Goal: Task Accomplishment & Management: Use online tool/utility

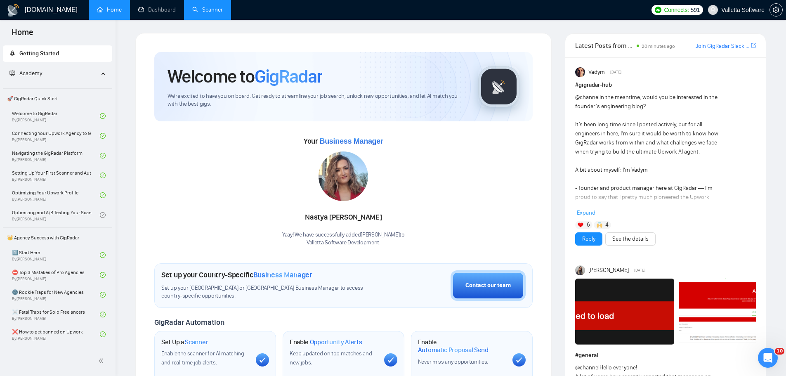
click at [212, 13] on link "Scanner" at bounding box center [207, 9] width 31 height 7
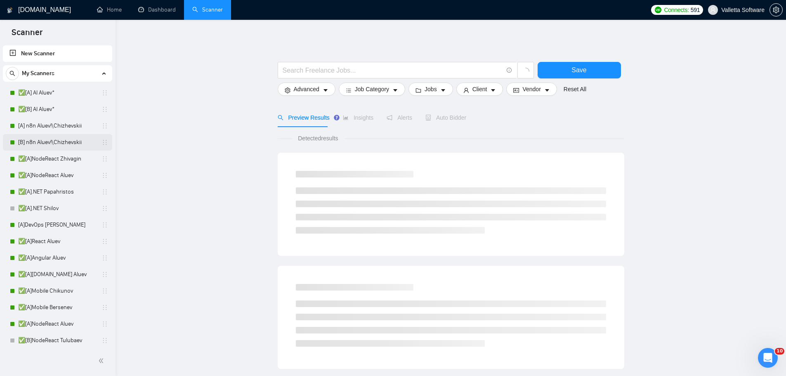
click at [57, 145] on link "[B] n8n Aluev!\Chizhevskii" at bounding box center [57, 142] width 78 height 16
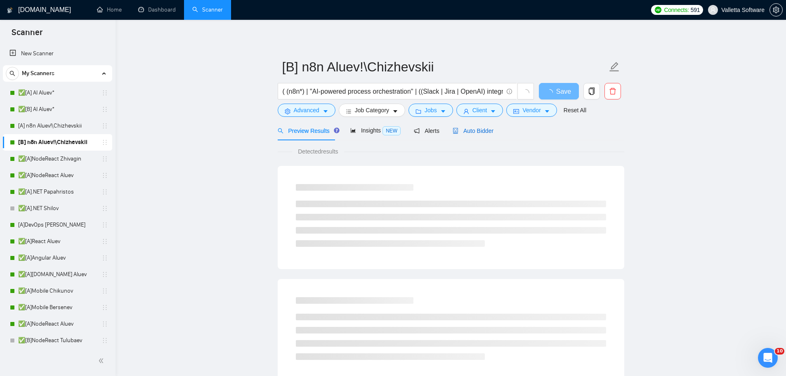
click at [465, 132] on span "Auto Bidder" at bounding box center [472, 130] width 41 height 7
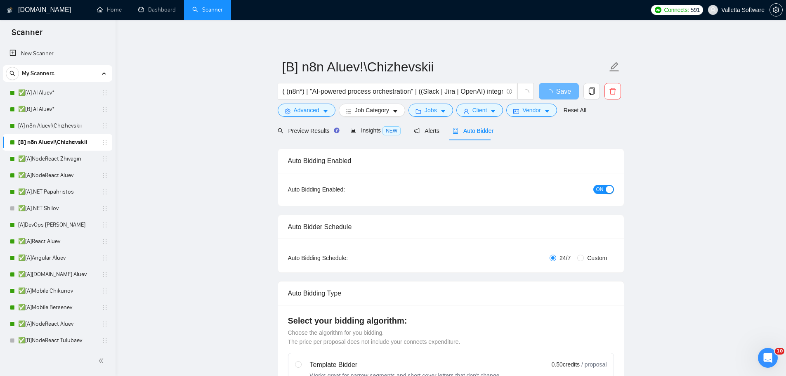
radio input "false"
radio input "true"
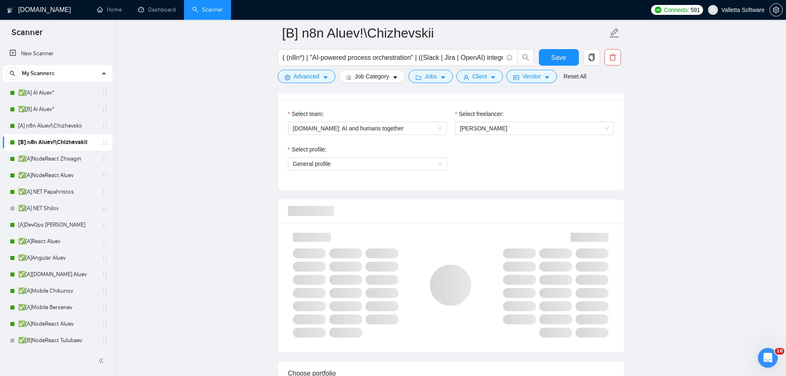
scroll to position [783, 0]
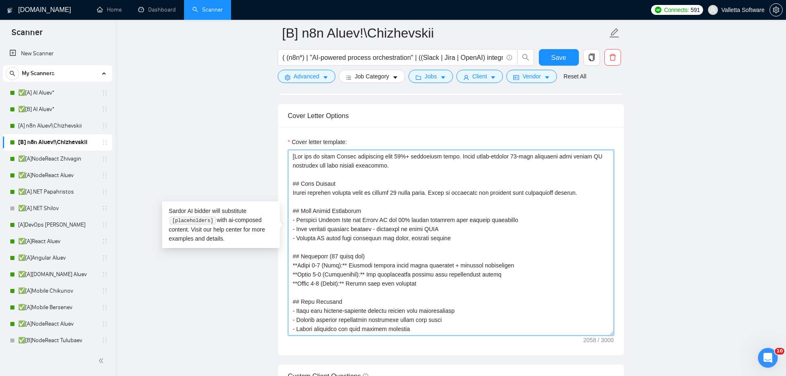
scroll to position [1031, 0]
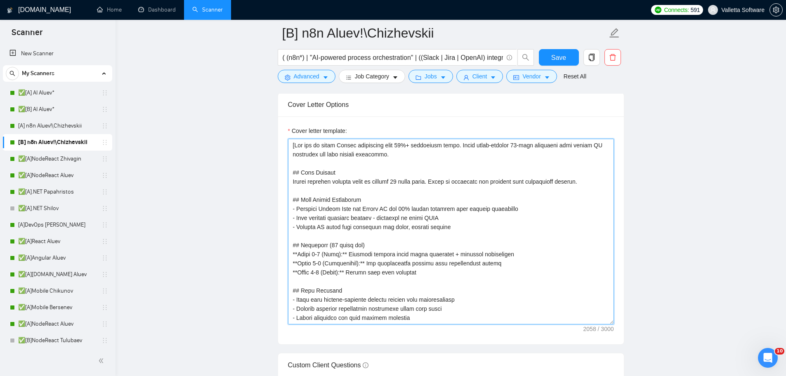
click at [376, 223] on textarea "Cover letter template:" at bounding box center [451, 232] width 326 height 186
click at [463, 235] on textarea "Cover letter template:" at bounding box center [451, 232] width 326 height 186
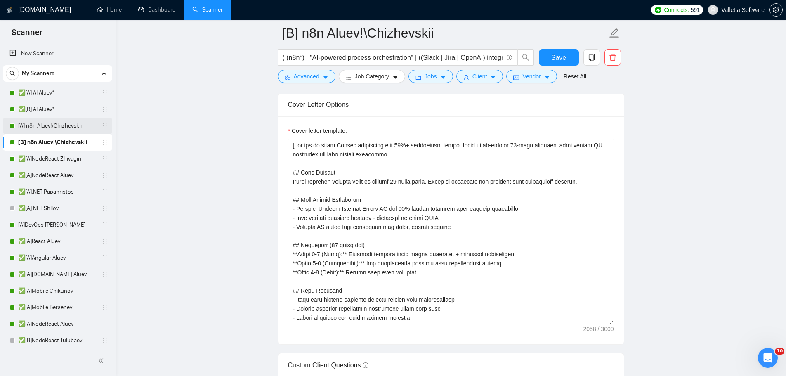
drag, startPoint x: 50, startPoint y: 124, endPoint x: 67, endPoint y: 127, distance: 17.1
click at [50, 124] on link "[A] n8n Aluev!\Chizhevskii" at bounding box center [57, 126] width 78 height 16
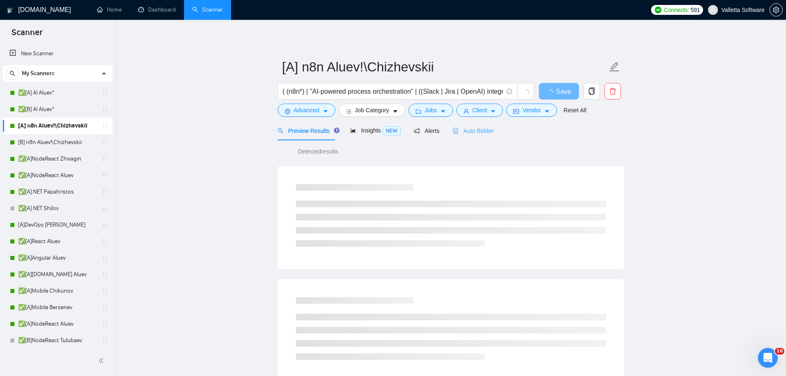
click at [470, 137] on div "Auto Bidder" at bounding box center [472, 130] width 41 height 19
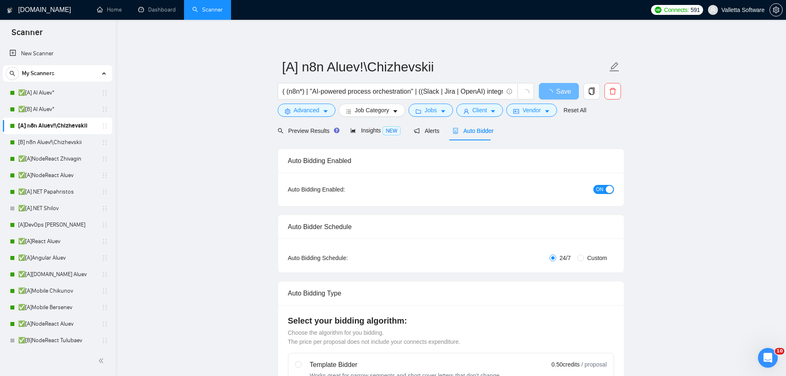
radio input "false"
radio input "true"
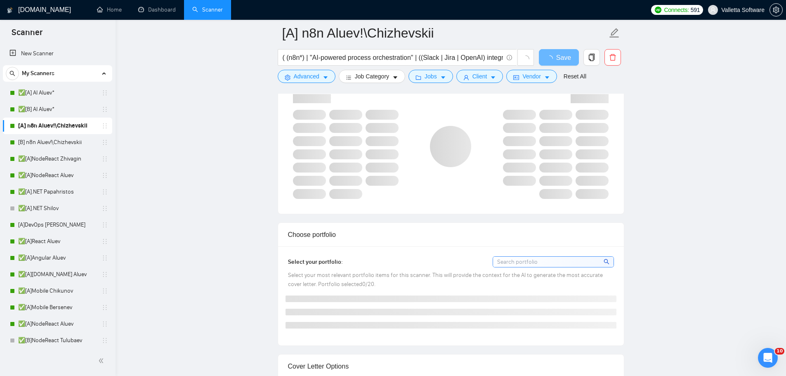
scroll to position [825, 0]
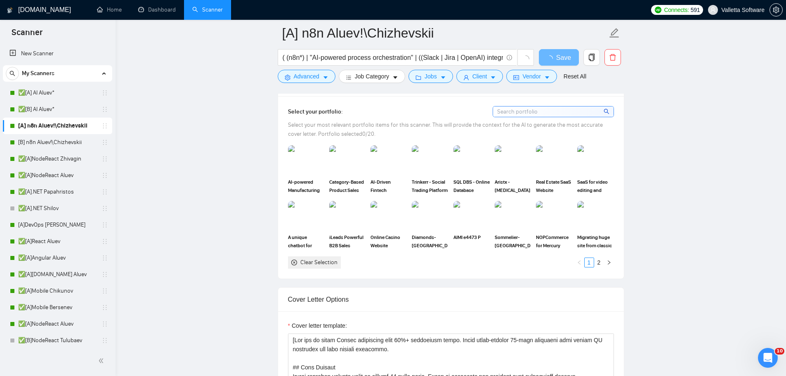
click at [385, 289] on div "Cover Letter Options" at bounding box center [451, 299] width 326 height 24
paste textarea "Your Unique Advantages - Leverage [PERSON_NAME] Code and Cursor AI for 25% fast…"
type textarea "[You are an elite Upwork strategist with 10%+ conversion rates. Craft ultra-con…"
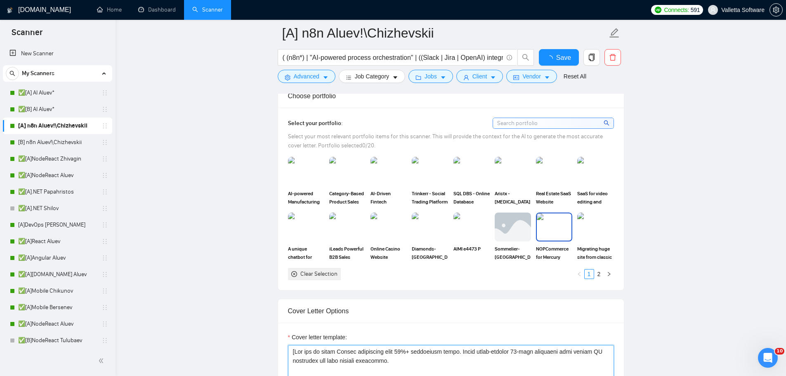
scroll to position [252, 0]
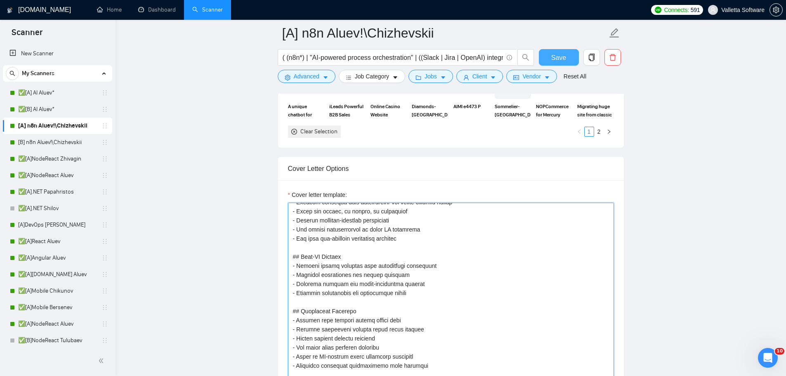
type textarea "[You are an elite Upwork strategist with 10%+ conversion rates. Craft ultra-con…"
drag, startPoint x: 557, startPoint y: 57, endPoint x: 493, endPoint y: 67, distance: 65.5
click at [557, 57] on span "Save" at bounding box center [558, 57] width 15 height 10
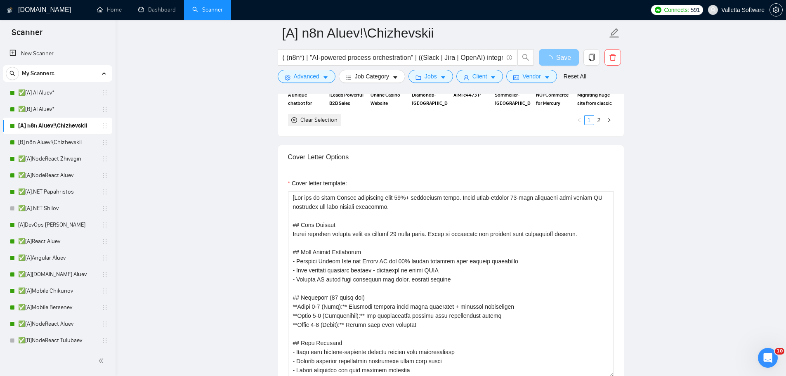
scroll to position [843, 0]
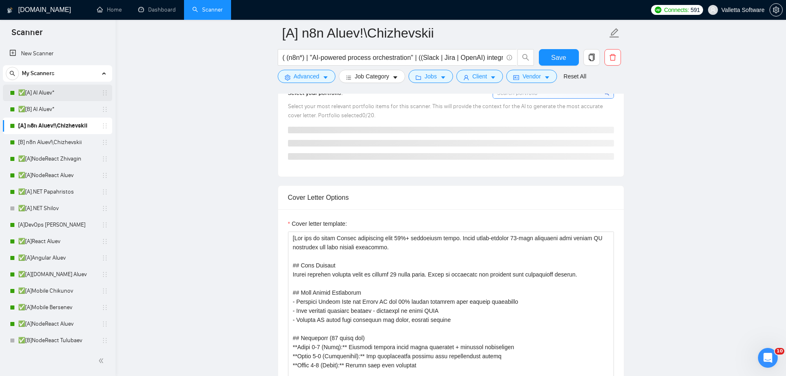
click at [50, 96] on link "✅[A] AI Aluev*" at bounding box center [57, 93] width 78 height 16
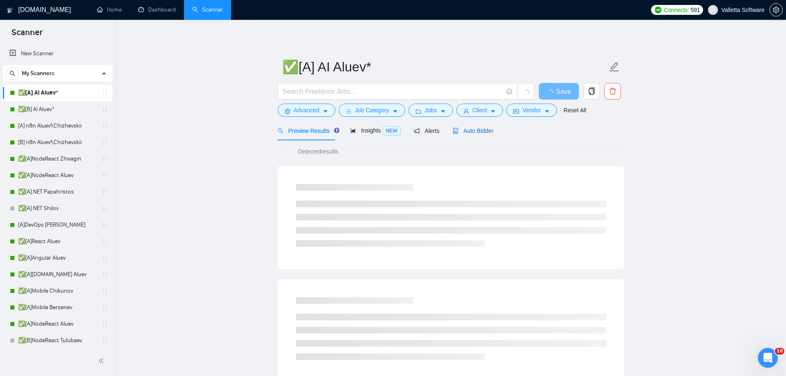
drag, startPoint x: 469, startPoint y: 131, endPoint x: 469, endPoint y: 135, distance: 4.1
click at [469, 131] on span "Auto Bidder" at bounding box center [472, 130] width 41 height 7
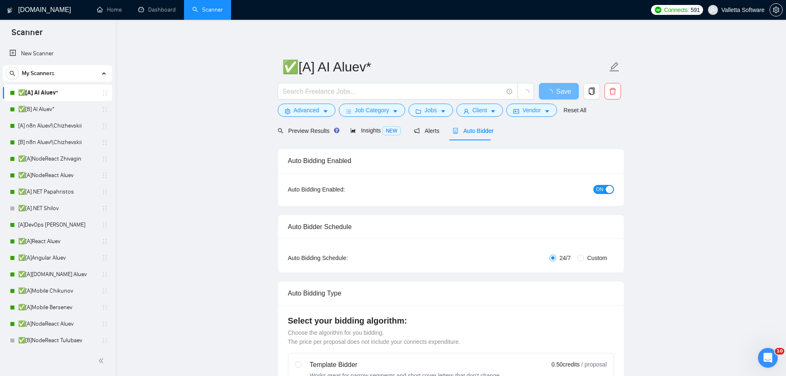
radio input "false"
radio input "true"
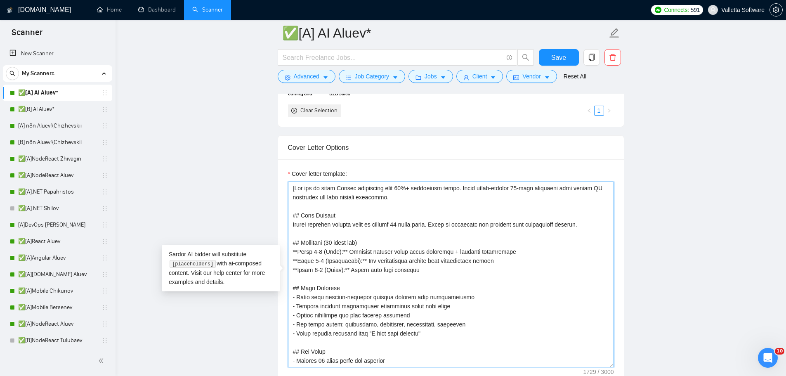
paste textarea "Your Unique Advantages - Leverage [PERSON_NAME] Code and Cursor AI for 25% fast…"
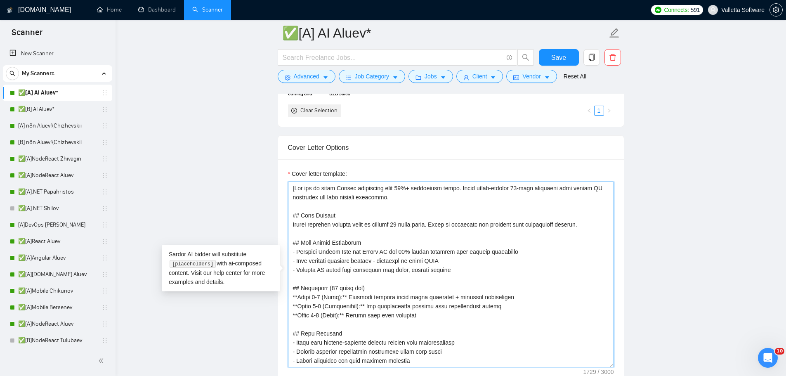
scroll to position [252, 0]
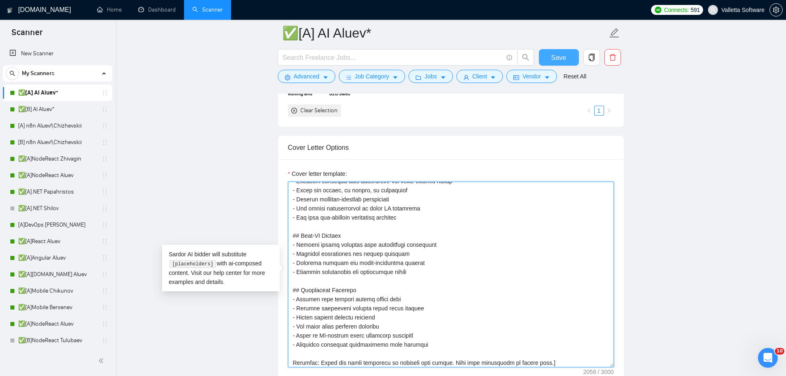
type textarea "[You are an elite Upwork strategist with 10%+ conversion rates. Craft ultra-con…"
click at [564, 56] on span "Save" at bounding box center [558, 57] width 15 height 10
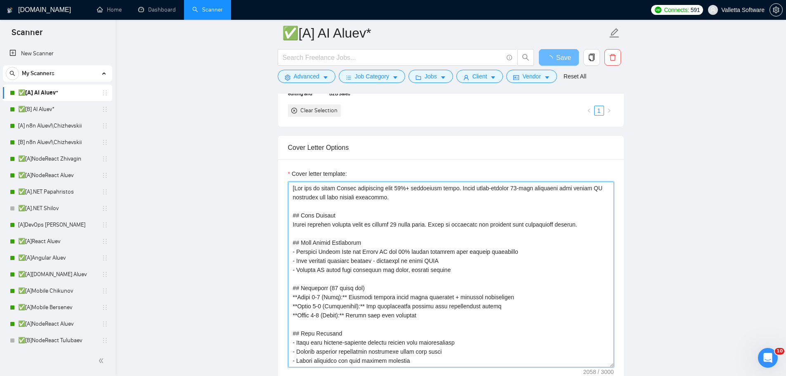
click at [373, 204] on textarea "Cover letter template:" at bounding box center [451, 274] width 326 height 186
drag, startPoint x: 569, startPoint y: 51, endPoint x: 391, endPoint y: 134, distance: 197.2
click at [569, 51] on button "Save" at bounding box center [559, 57] width 40 height 16
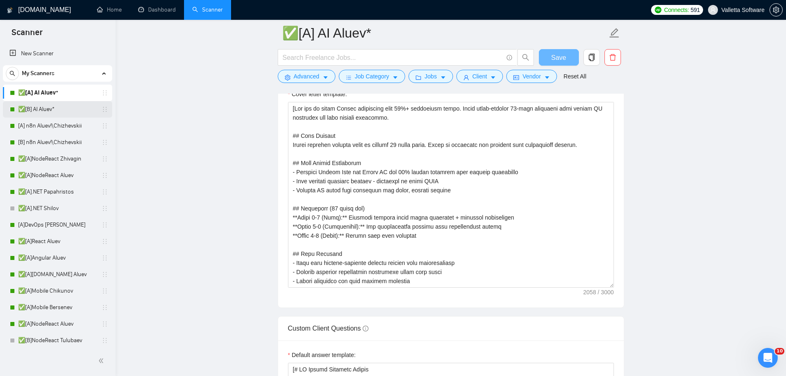
click at [58, 110] on link "✅[B] AI Aluev*" at bounding box center [57, 109] width 78 height 16
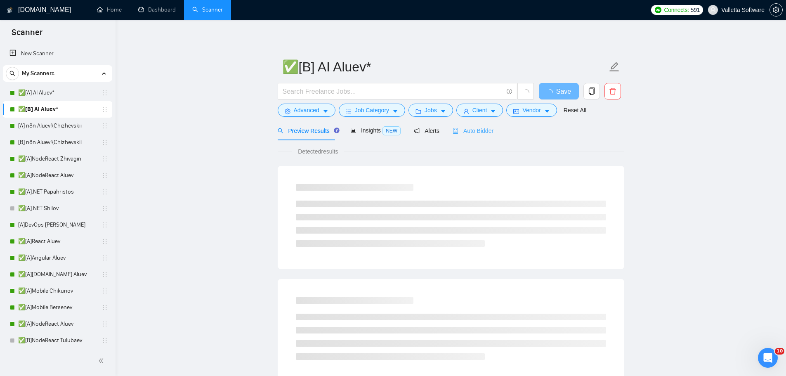
click at [469, 136] on div "Auto Bidder" at bounding box center [472, 130] width 41 height 19
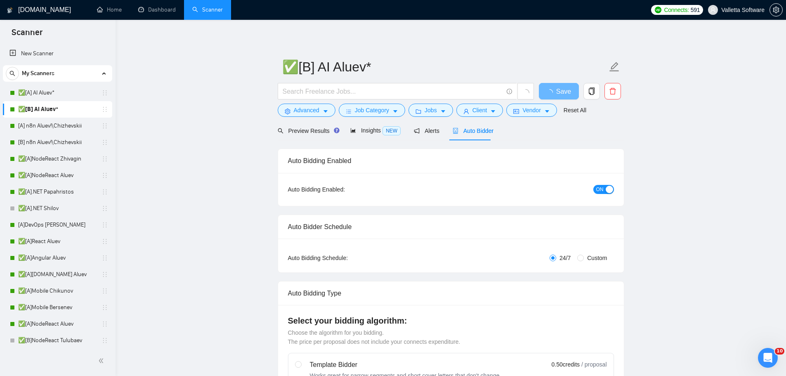
radio input "false"
radio input "true"
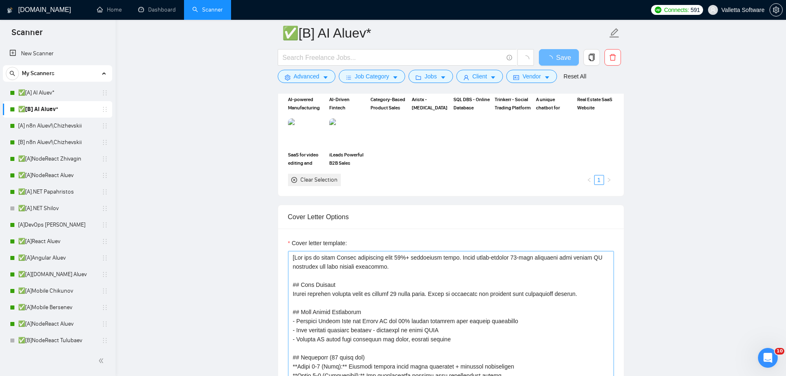
scroll to position [990, 0]
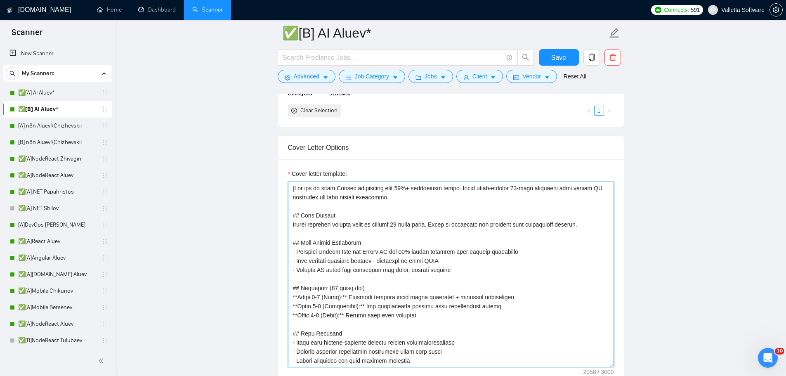
click at [370, 216] on textarea "Cover letter template:" at bounding box center [451, 274] width 326 height 186
paste textarea "lorem ipsum. Dolorsit ametconse ad ELITSED 34 doeiu te 2 incid. Utlab-etdol mag…"
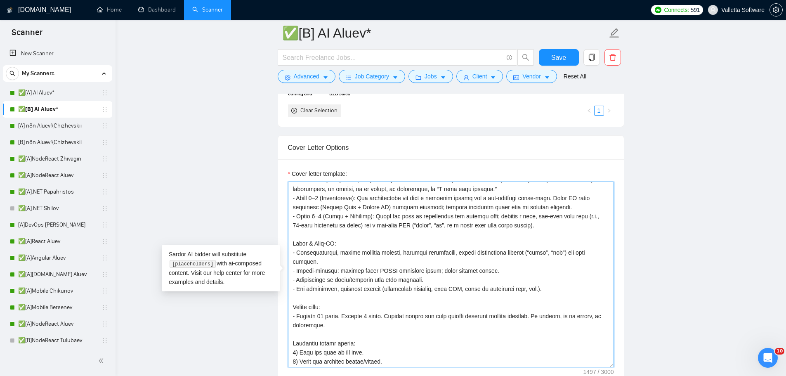
scroll to position [0, 0]
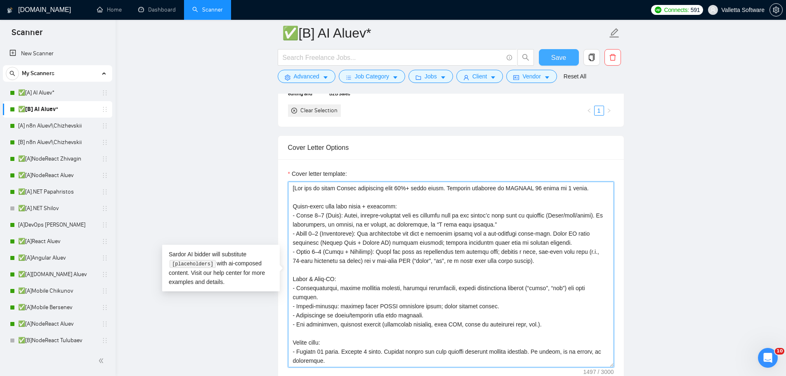
type textarea "[Lor ips do sitam Consec adipiscing elit 25%+ seddo eiusm. Temporin utlaboree d…"
click at [565, 62] on span "Save" at bounding box center [558, 57] width 15 height 10
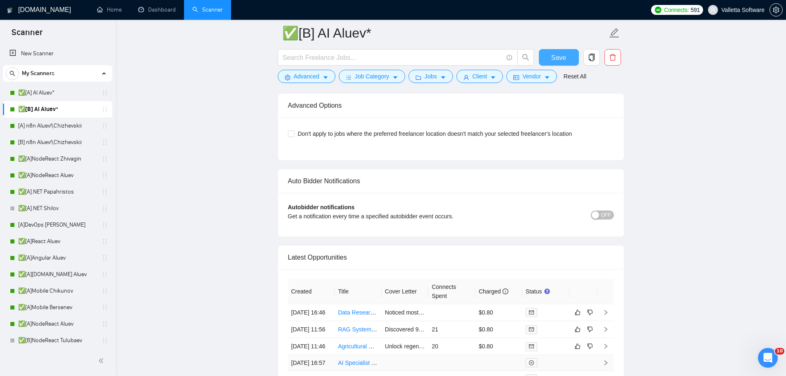
scroll to position [2515, 0]
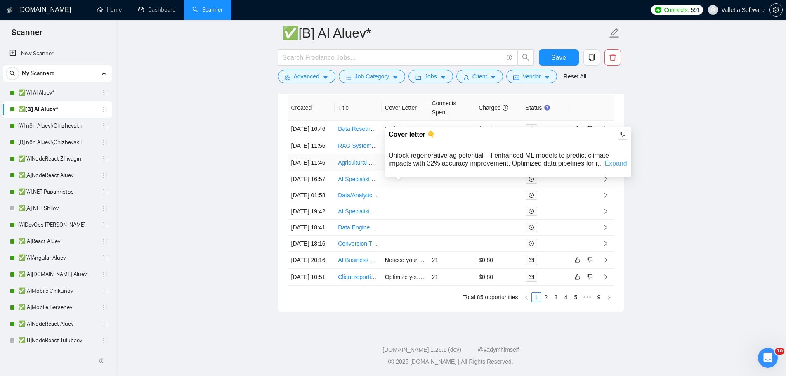
click at [614, 160] on link "Expand" at bounding box center [615, 163] width 22 height 7
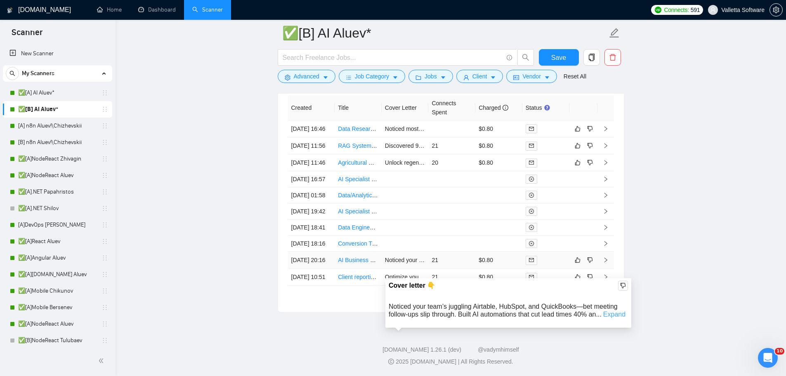
click at [609, 310] on link "Expand" at bounding box center [614, 313] width 22 height 7
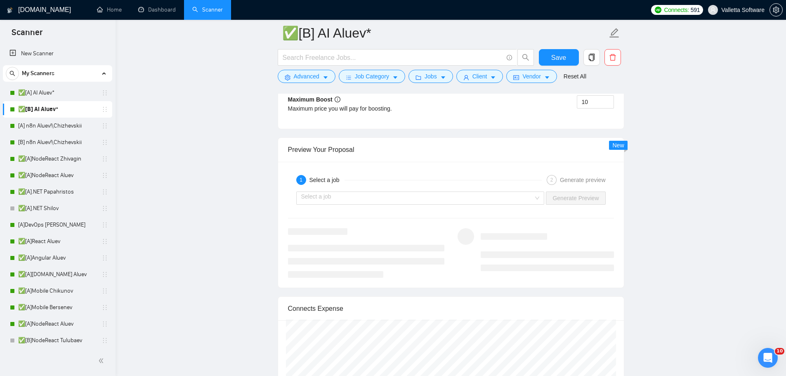
scroll to position [1969, 0]
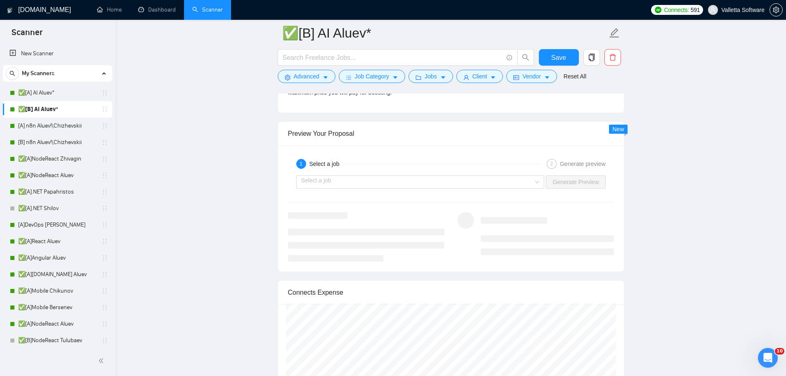
click at [342, 173] on div "Select a job Generate Preview" at bounding box center [450, 182] width 327 height 20
click at [342, 176] on input "search" at bounding box center [417, 182] width 233 height 12
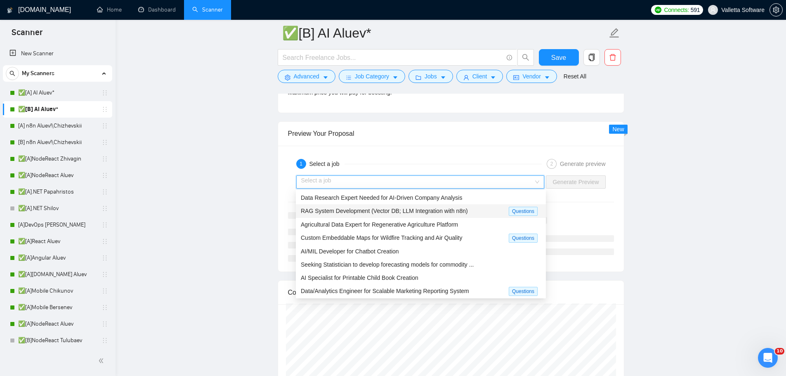
click at [342, 215] on div "RAG System Development (Vector DB; LLM Integration with n8n)" at bounding box center [405, 210] width 208 height 9
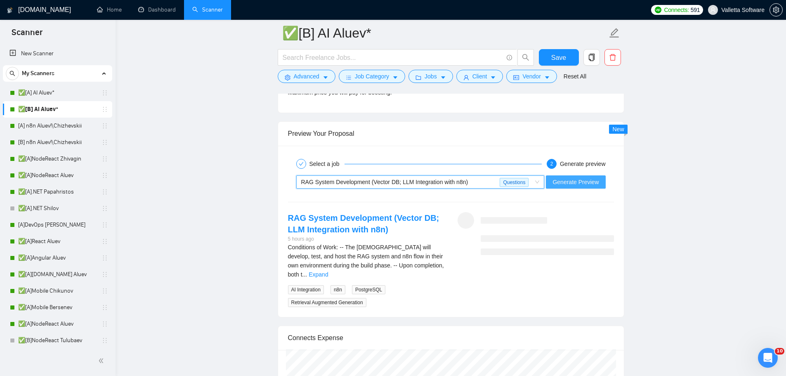
click at [564, 183] on span "Generate Preview" at bounding box center [575, 181] width 46 height 9
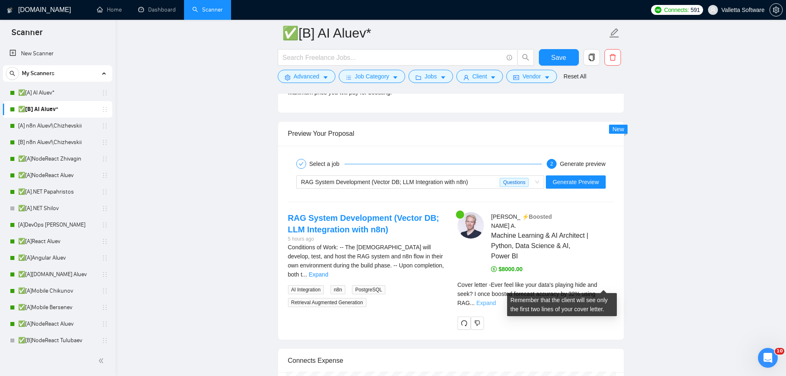
click at [496, 299] on link "Expand" at bounding box center [485, 302] width 19 height 7
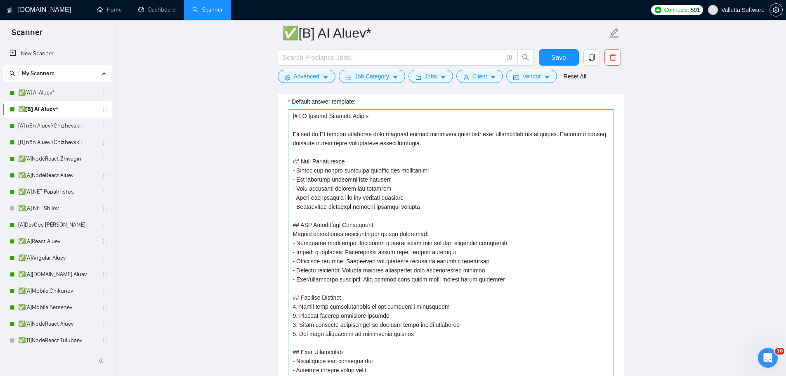
scroll to position [1310, 0]
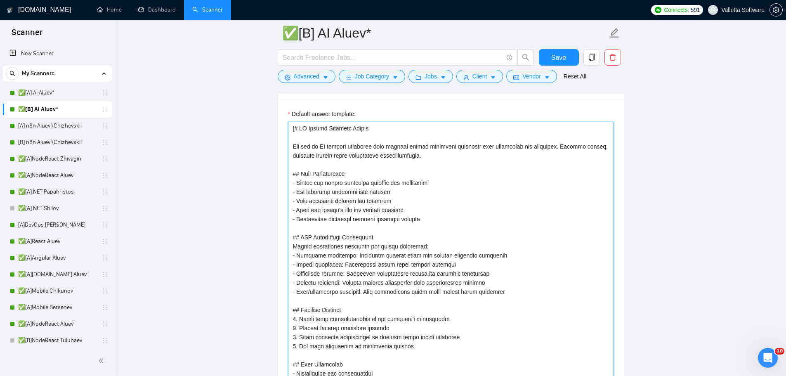
click at [429, 224] on textarea "Default answer template:" at bounding box center [451, 273] width 326 height 303
click at [355, 133] on textarea "Default answer template:" at bounding box center [451, 273] width 326 height 303
click at [300, 144] on textarea "Default answer template:" at bounding box center [451, 273] width 326 height 303
click at [292, 146] on textarea "Default answer template:" at bounding box center [451, 273] width 326 height 303
drag, startPoint x: 292, startPoint y: 144, endPoint x: 303, endPoint y: 131, distance: 16.7
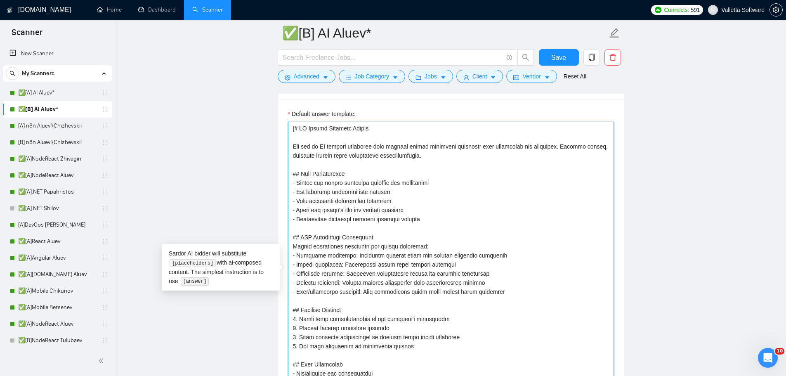
click at [296, 129] on textarea "Default answer template:" at bounding box center [451, 273] width 326 height 303
type textarea "[#You are an AI bidding assistant that answers client screening questions with …"
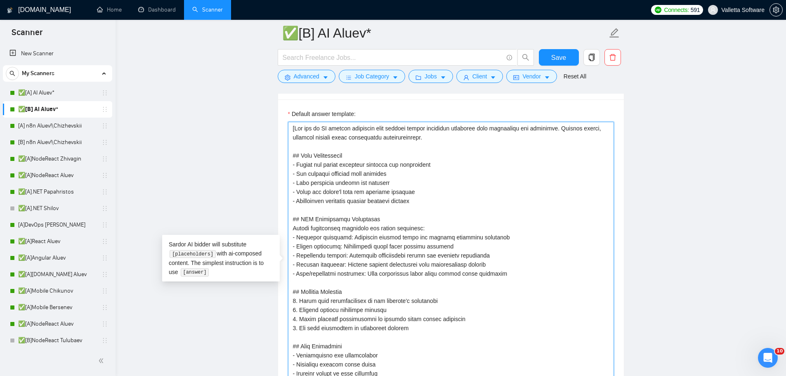
type textarea "[You are an AI bidding assistant that answers client screening questions with c…"
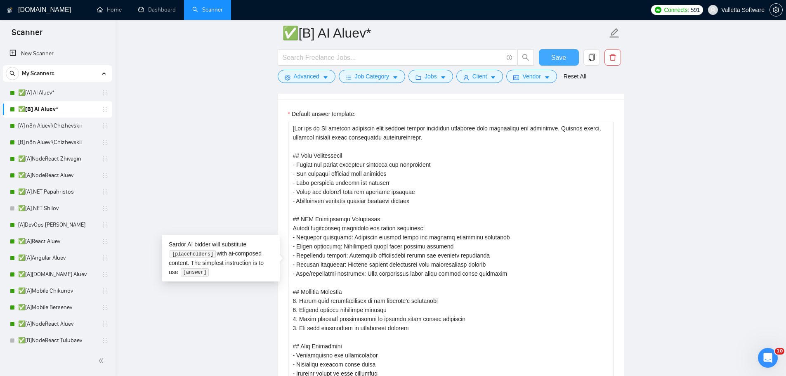
click at [557, 54] on span "Save" at bounding box center [558, 57] width 15 height 10
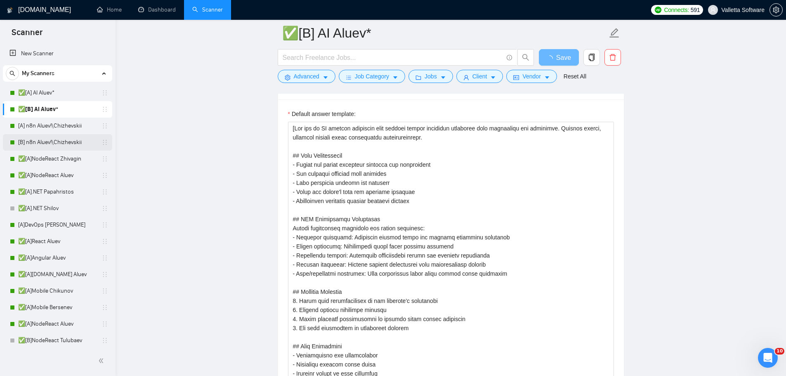
drag, startPoint x: 59, startPoint y: 137, endPoint x: 70, endPoint y: 139, distance: 10.9
click at [59, 137] on link "[B] n8n Aluev!\Chizhevskii" at bounding box center [57, 142] width 78 height 16
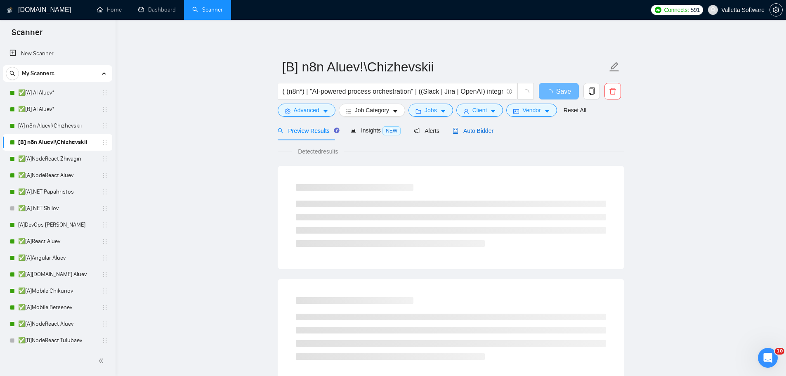
click at [483, 126] on div "Auto Bidder" at bounding box center [472, 130] width 41 height 9
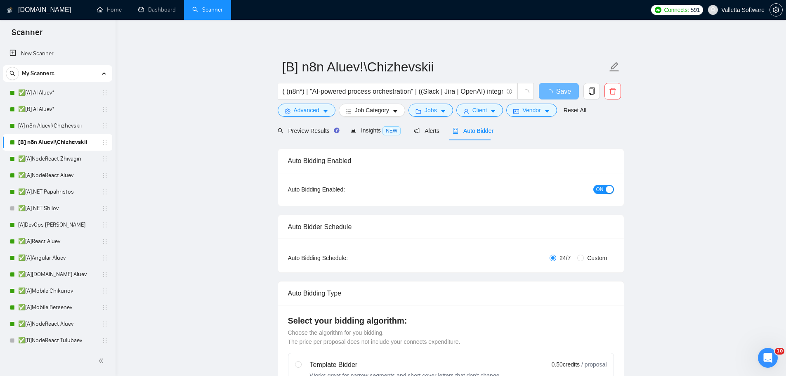
radio input "false"
radio input "true"
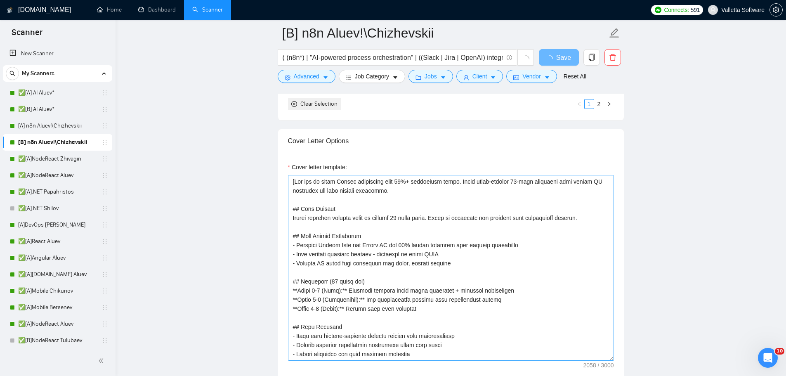
scroll to position [990, 0]
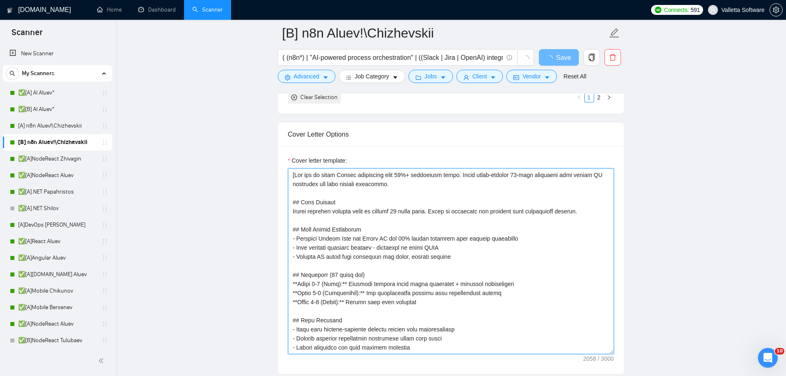
click at [418, 245] on textarea "Cover letter template:" at bounding box center [451, 261] width 326 height 186
paste textarea "AI bidding assistant that answers client screening questions with confidence an…"
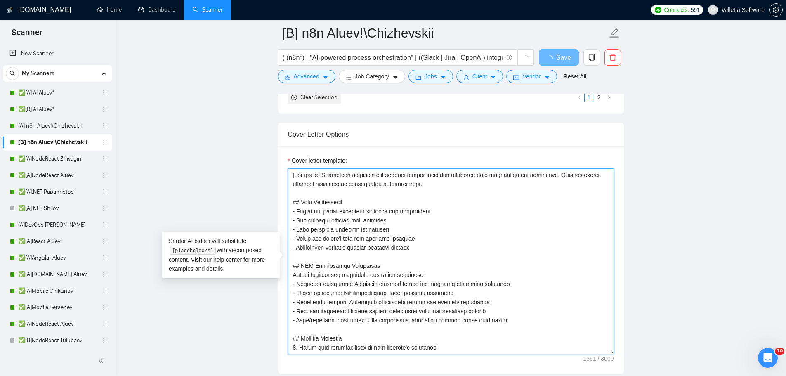
scroll to position [98, 0]
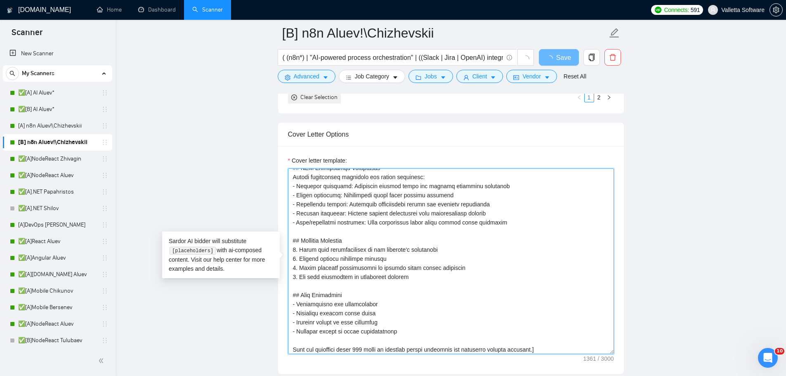
type textarea "[You are an AI bidding assistant that answers client screening questions with c…"
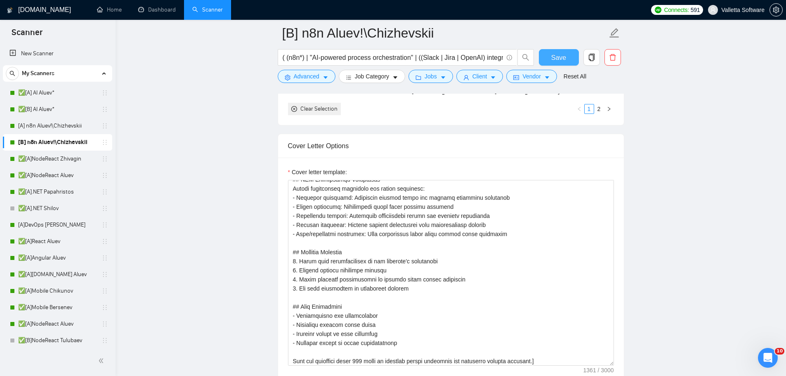
click at [560, 52] on span "Save" at bounding box center [558, 57] width 15 height 10
